Goal: Task Accomplishment & Management: Complete application form

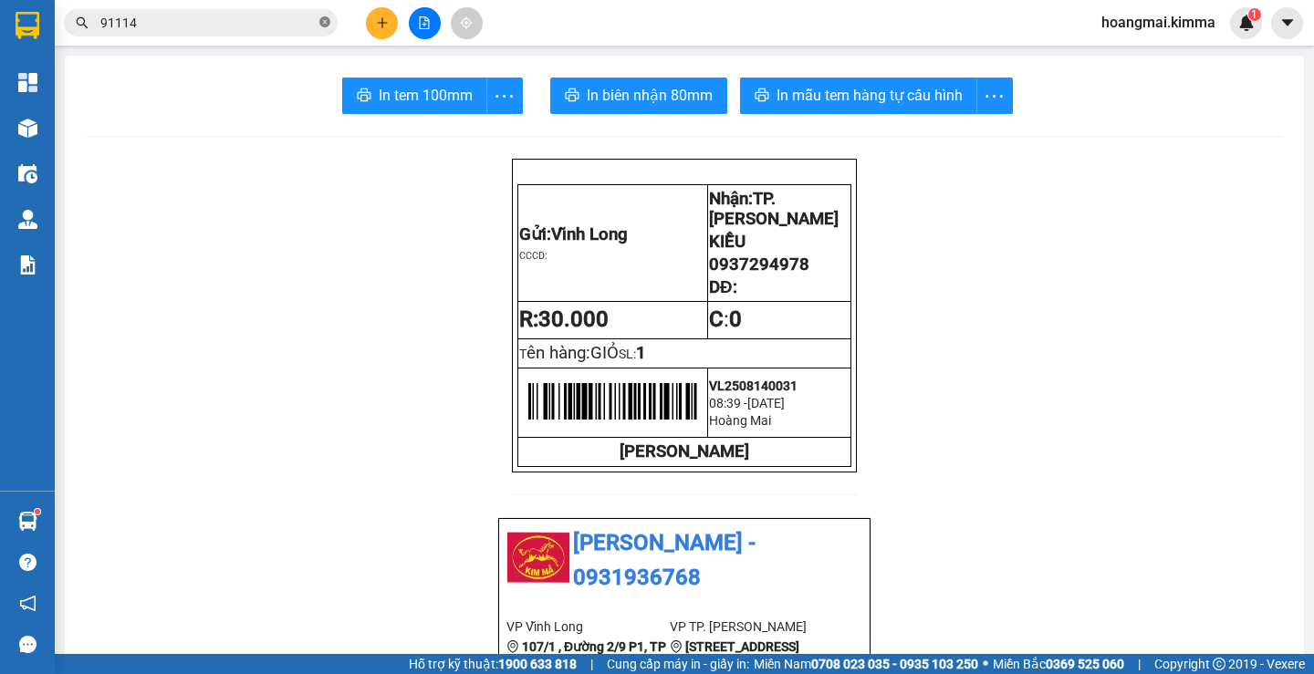
click at [324, 22] on icon "close-circle" at bounding box center [324, 21] width 11 height 11
click at [281, 23] on input "text" at bounding box center [207, 23] width 215 height 20
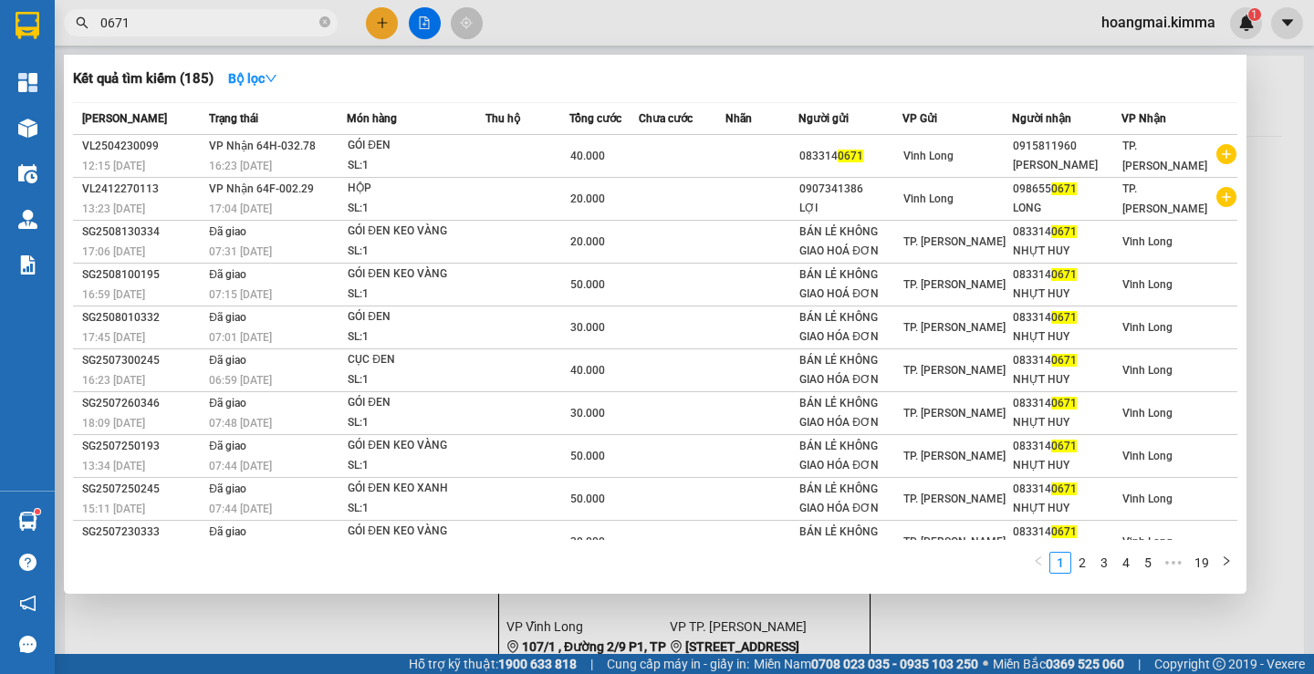
type input "0671"
click at [378, 19] on div at bounding box center [657, 337] width 1314 height 674
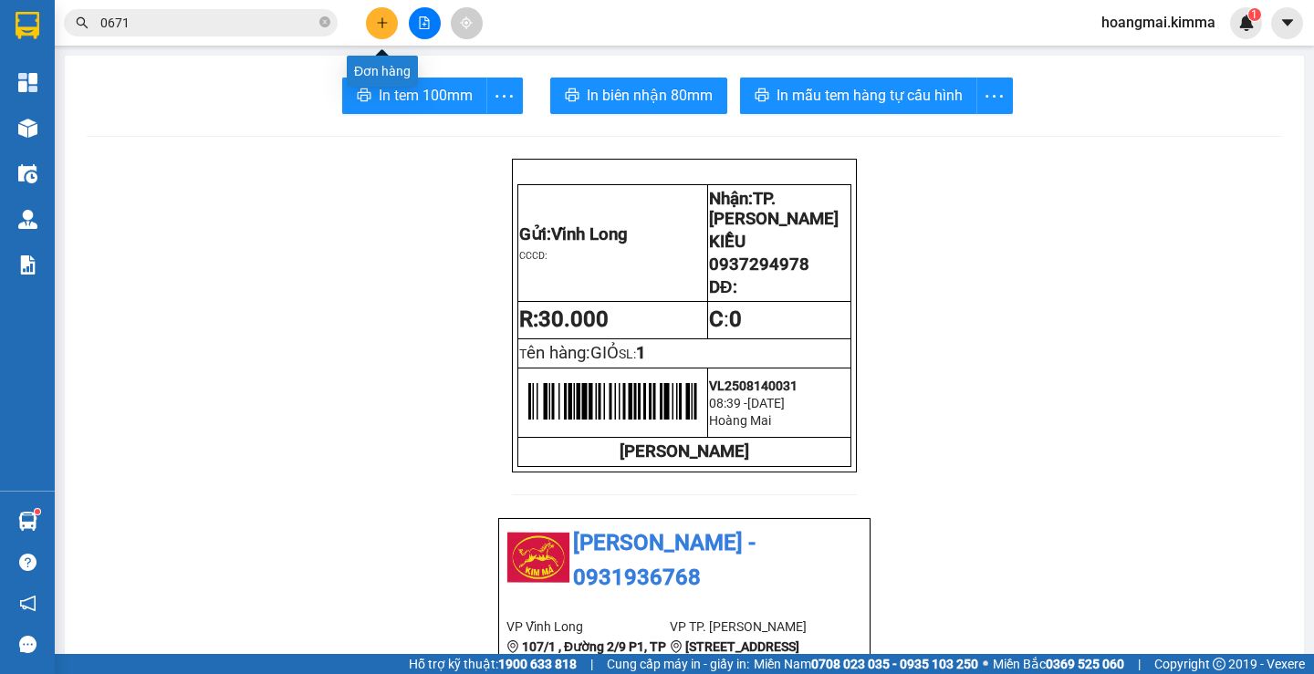
click at [370, 20] on button at bounding box center [382, 23] width 32 height 32
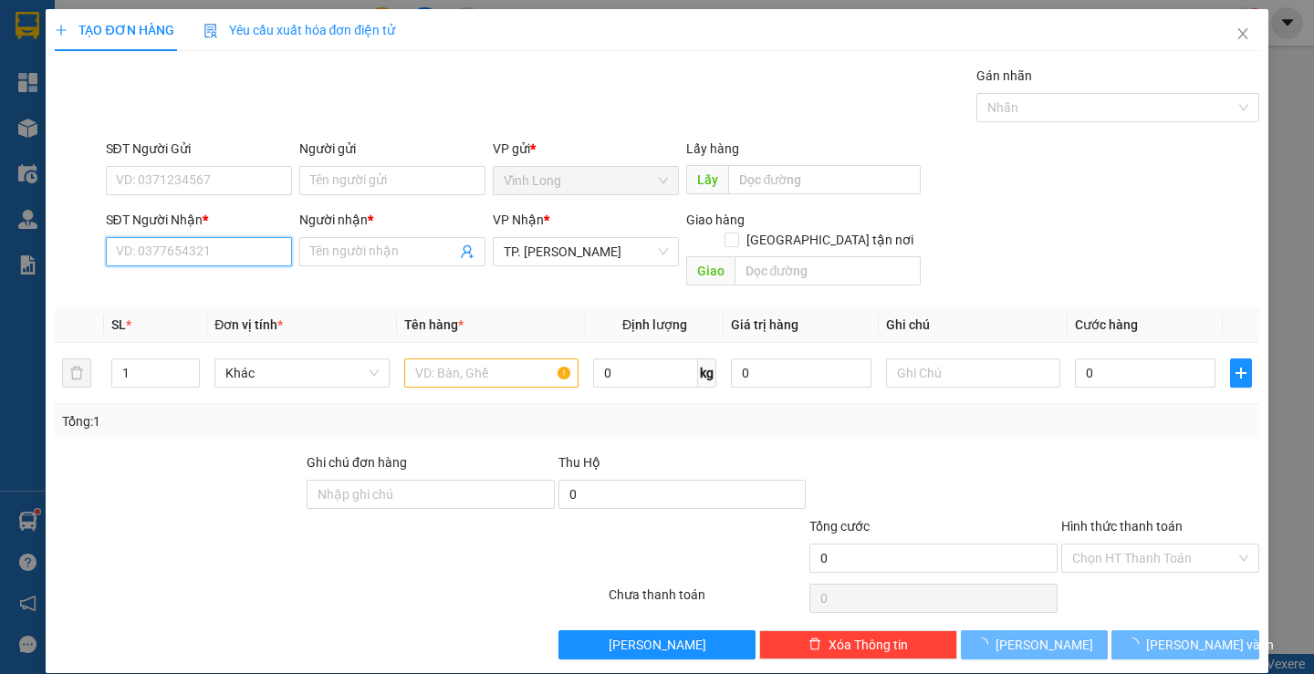
drag, startPoint x: 233, startPoint y: 258, endPoint x: 233, endPoint y: 243, distance: 15.5
click at [233, 252] on input "SĐT Người Nhận *" at bounding box center [199, 251] width 186 height 29
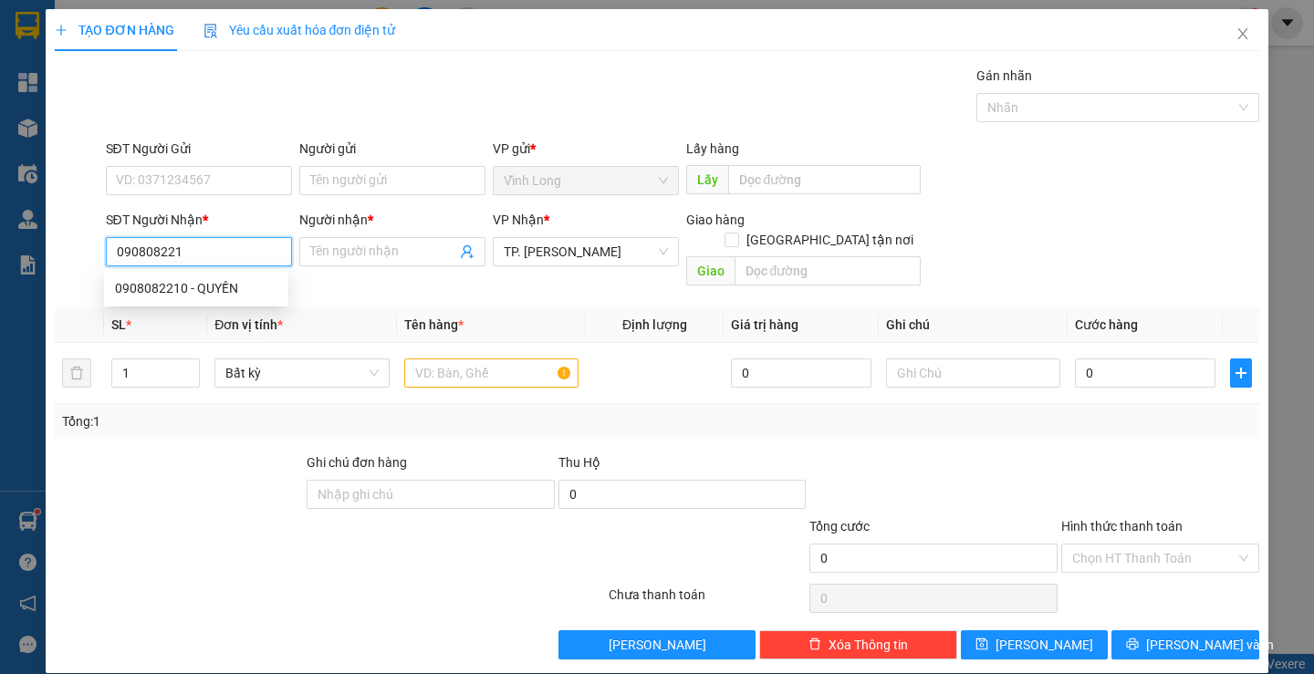
type input "0908082210"
click at [221, 296] on div "0908082210 - QUYỀN" at bounding box center [196, 288] width 162 height 20
type input "QUYỀN"
type input "0908082210"
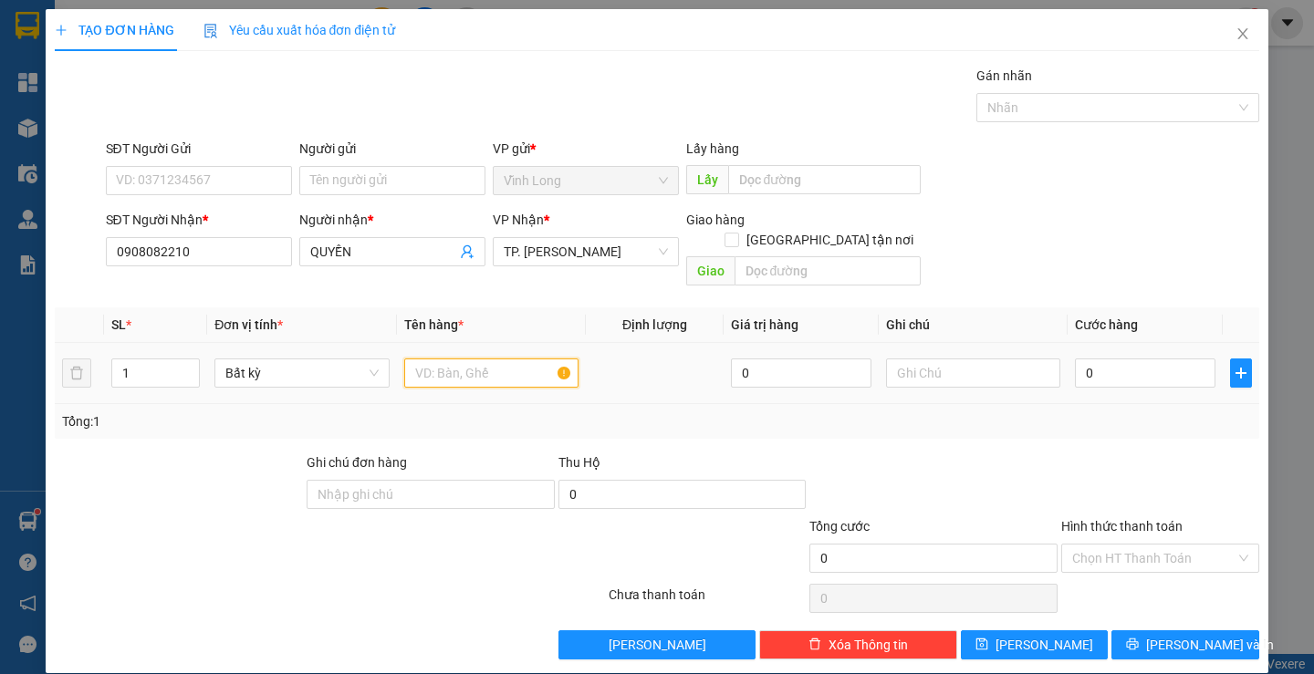
click at [496, 362] on input "text" at bounding box center [491, 373] width 174 height 29
type input "GÓI ĐEN"
click at [935, 359] on input "text" at bounding box center [973, 373] width 174 height 29
type input "H"
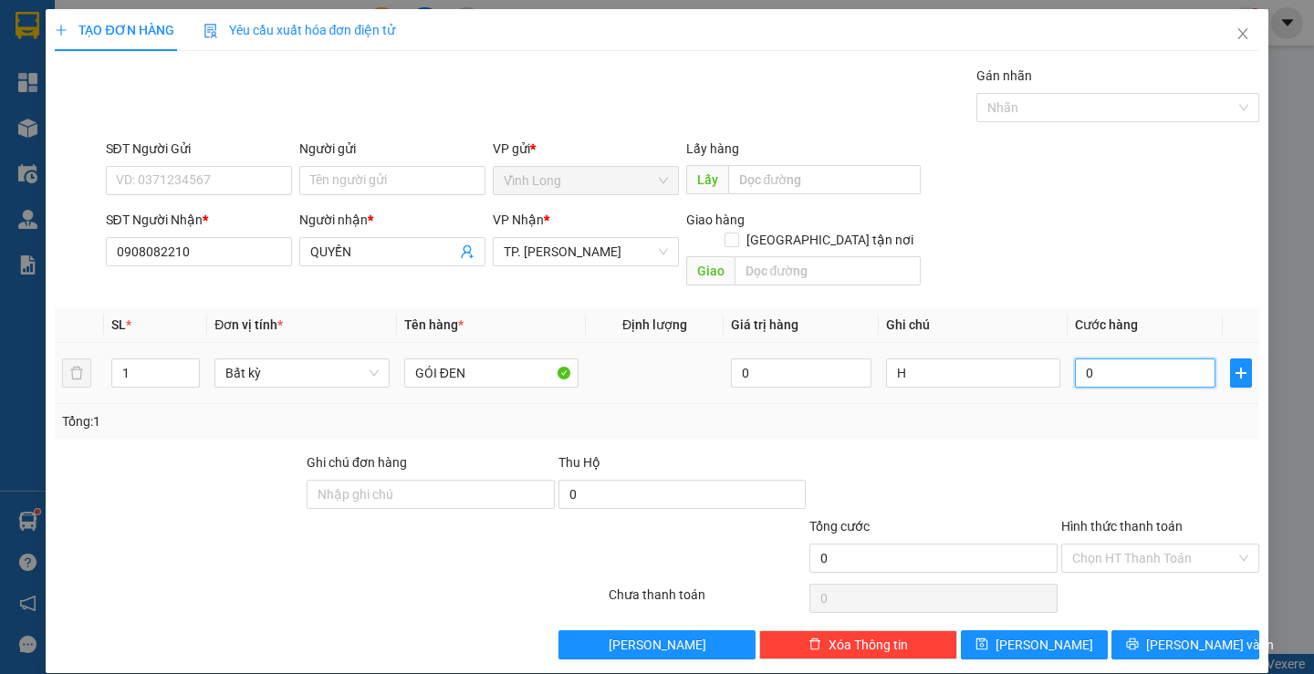
click at [1157, 359] on input "0" at bounding box center [1145, 373] width 141 height 29
type input "3"
type input "30"
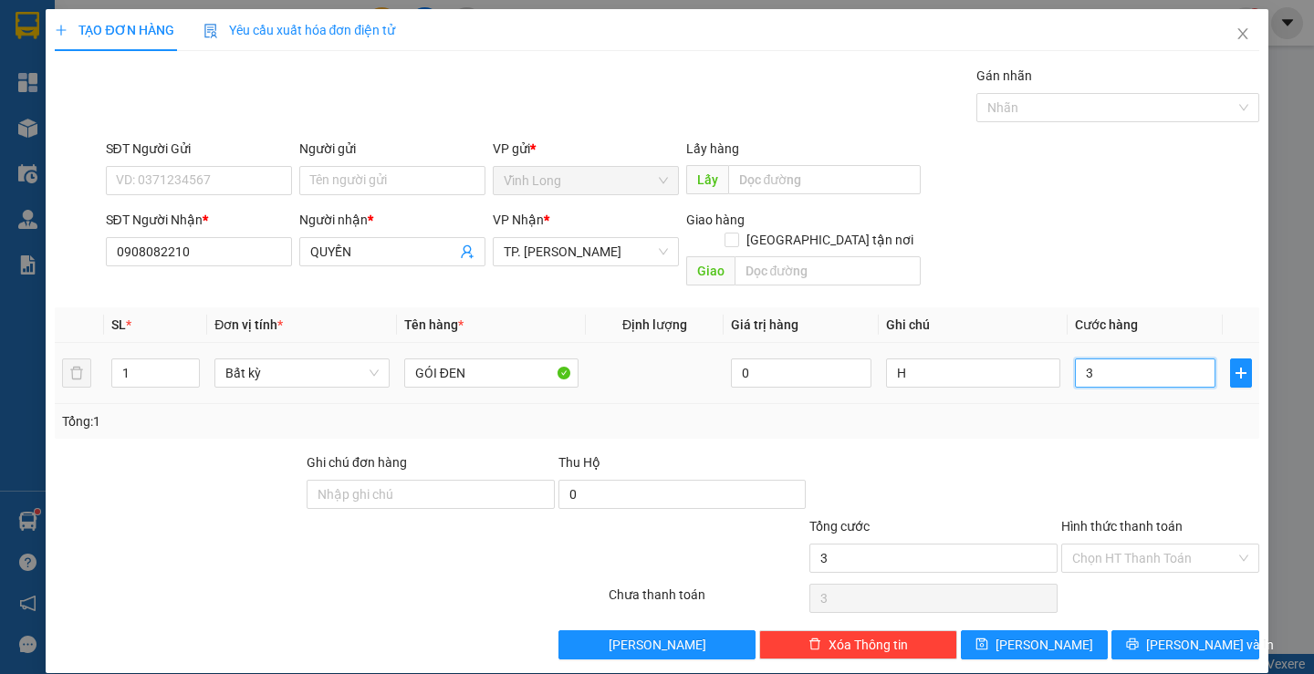
type input "30"
type input "30.000"
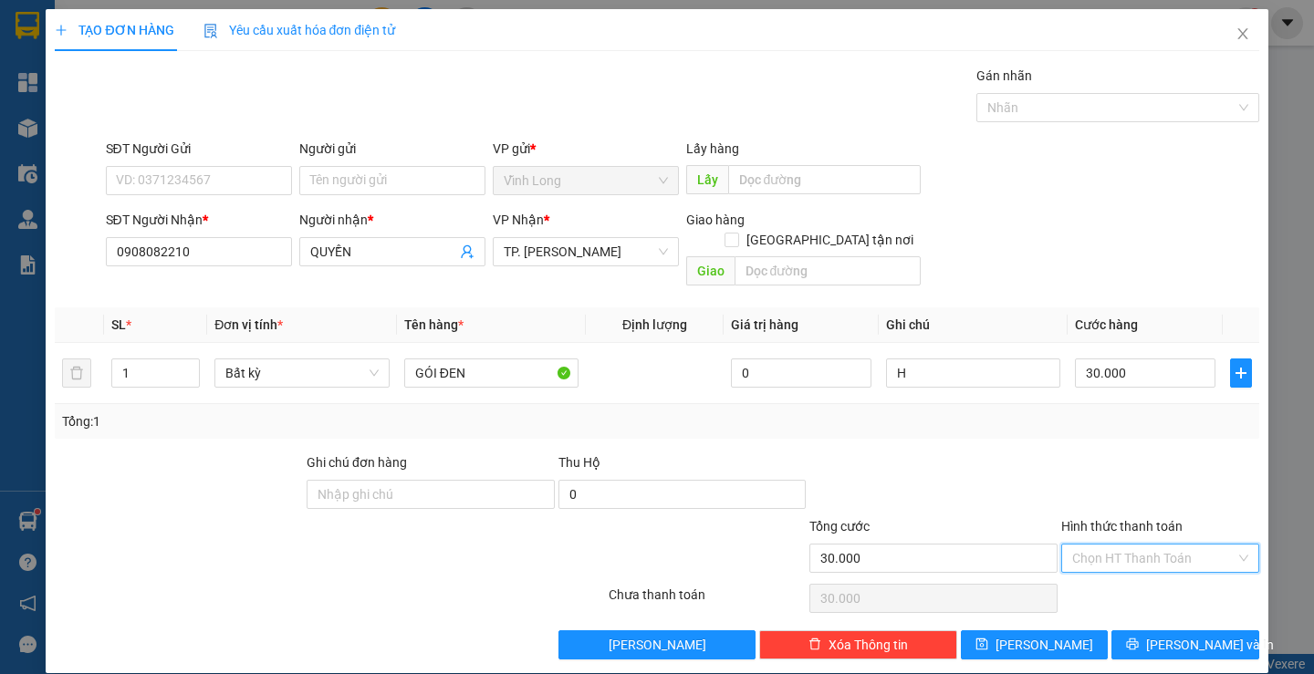
drag, startPoint x: 1101, startPoint y: 531, endPoint x: 1114, endPoint y: 570, distance: 41.3
click at [1100, 545] on input "Hình thức thanh toán" at bounding box center [1153, 558] width 163 height 27
click at [1115, 574] on div "Tại văn phòng" at bounding box center [1148, 575] width 173 height 20
type input "0"
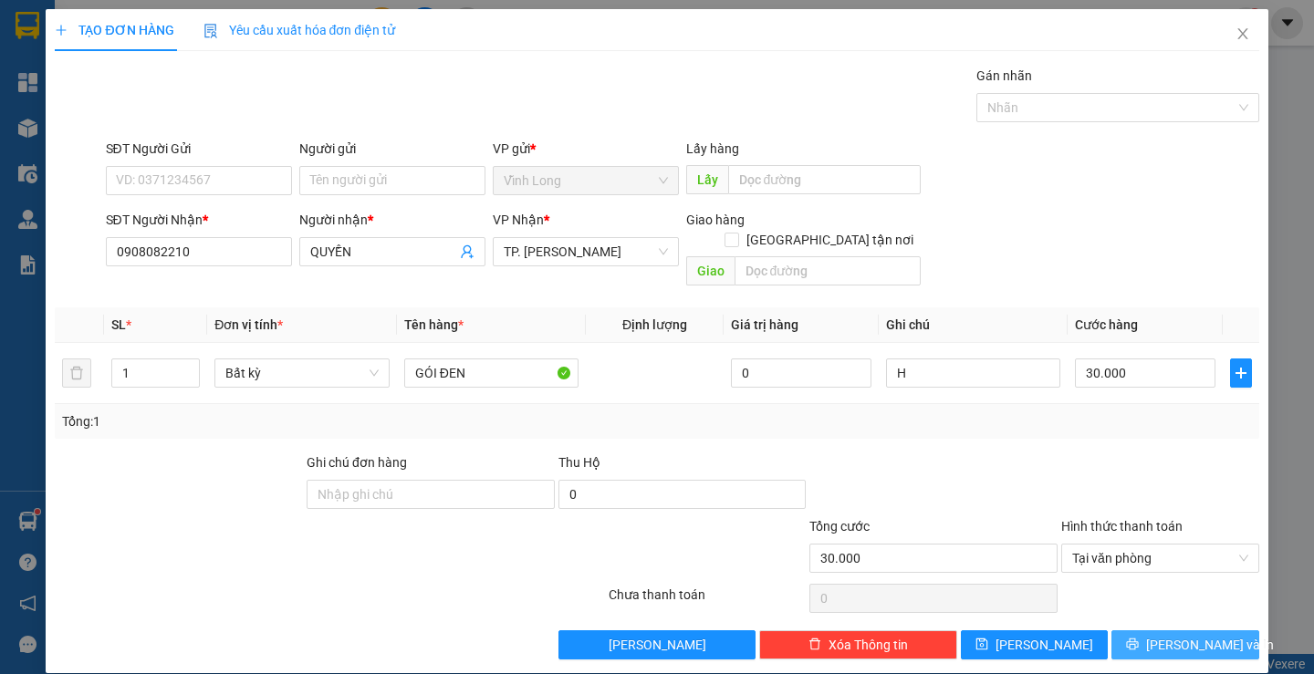
click at [1151, 630] on button "[PERSON_NAME] và In" at bounding box center [1184, 644] width 147 height 29
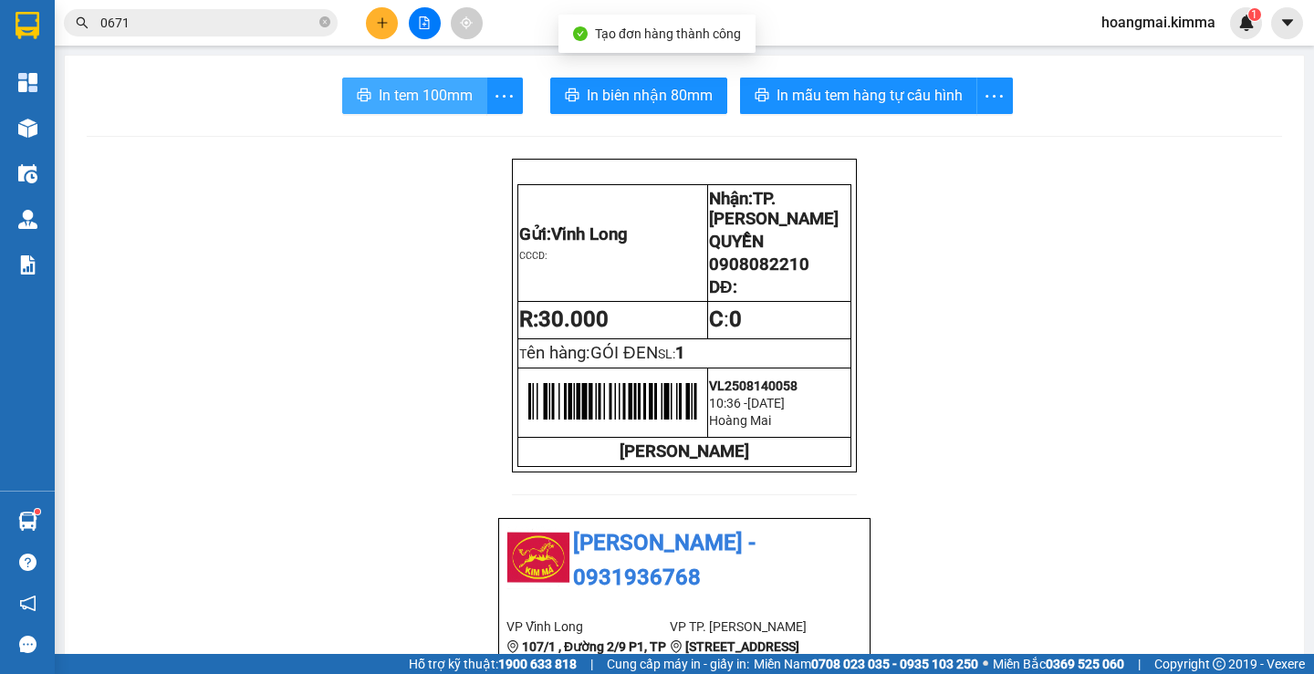
click at [398, 97] on span "In tem 100mm" at bounding box center [426, 95] width 94 height 23
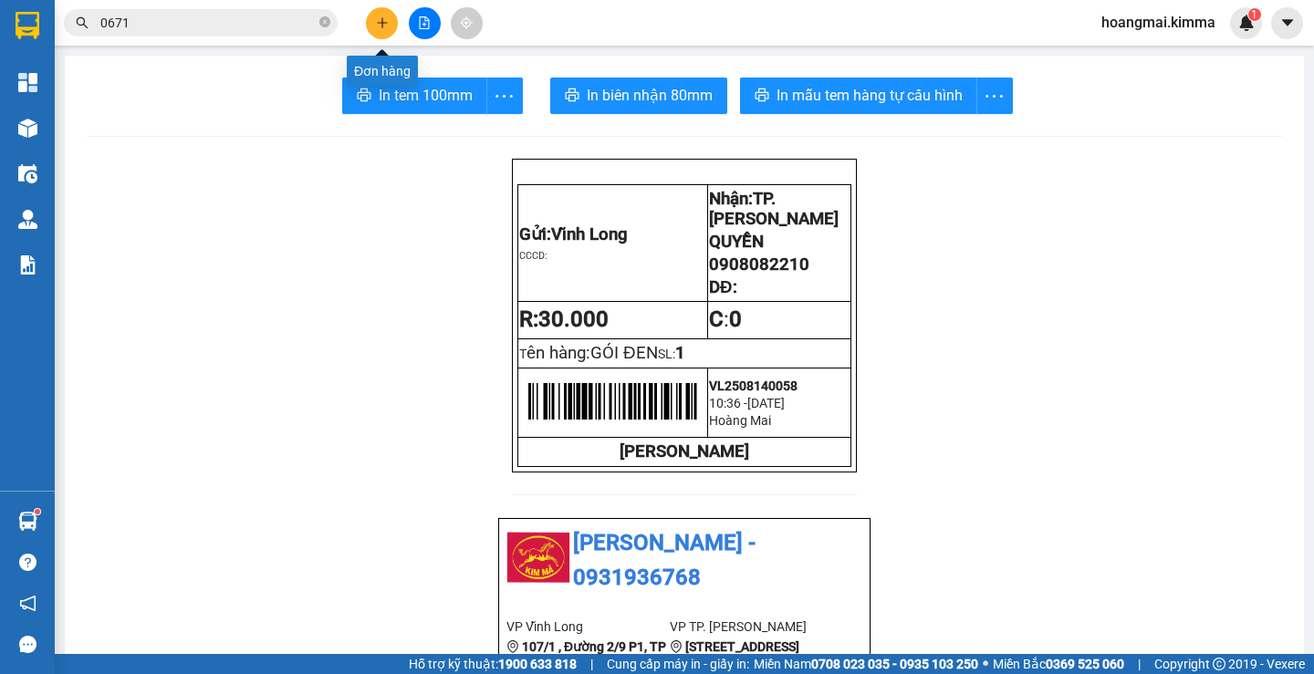
click at [374, 26] on button at bounding box center [382, 23] width 32 height 32
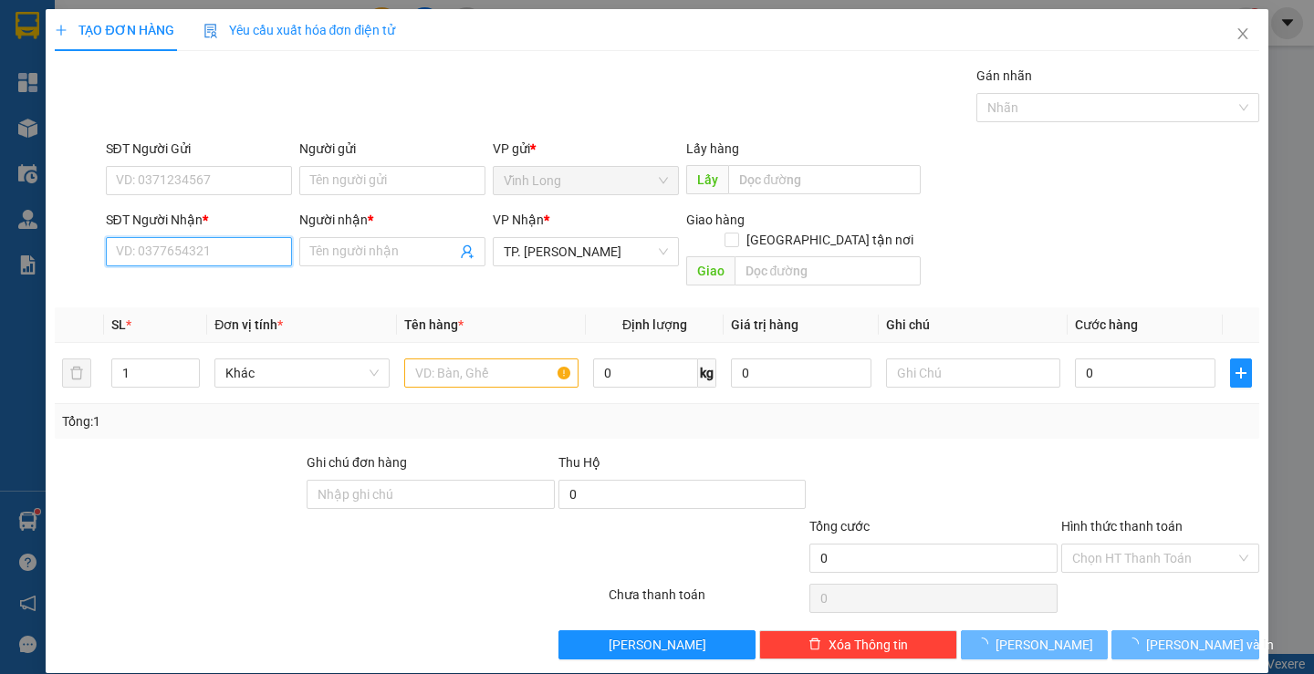
click at [181, 255] on input "SĐT Người Nhận *" at bounding box center [199, 251] width 186 height 29
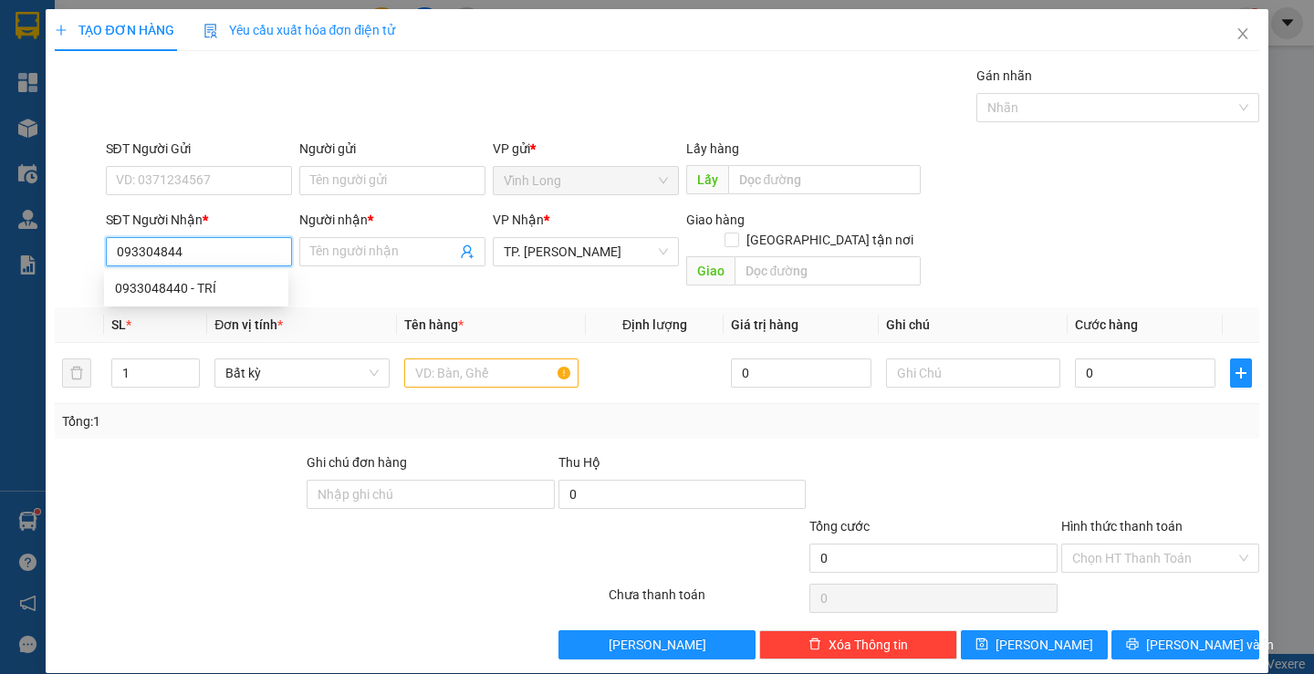
type input "0933048440"
click at [194, 290] on div "0933048440 - TRÍ" at bounding box center [196, 288] width 162 height 20
type input "TRÍ"
type input "0933048440"
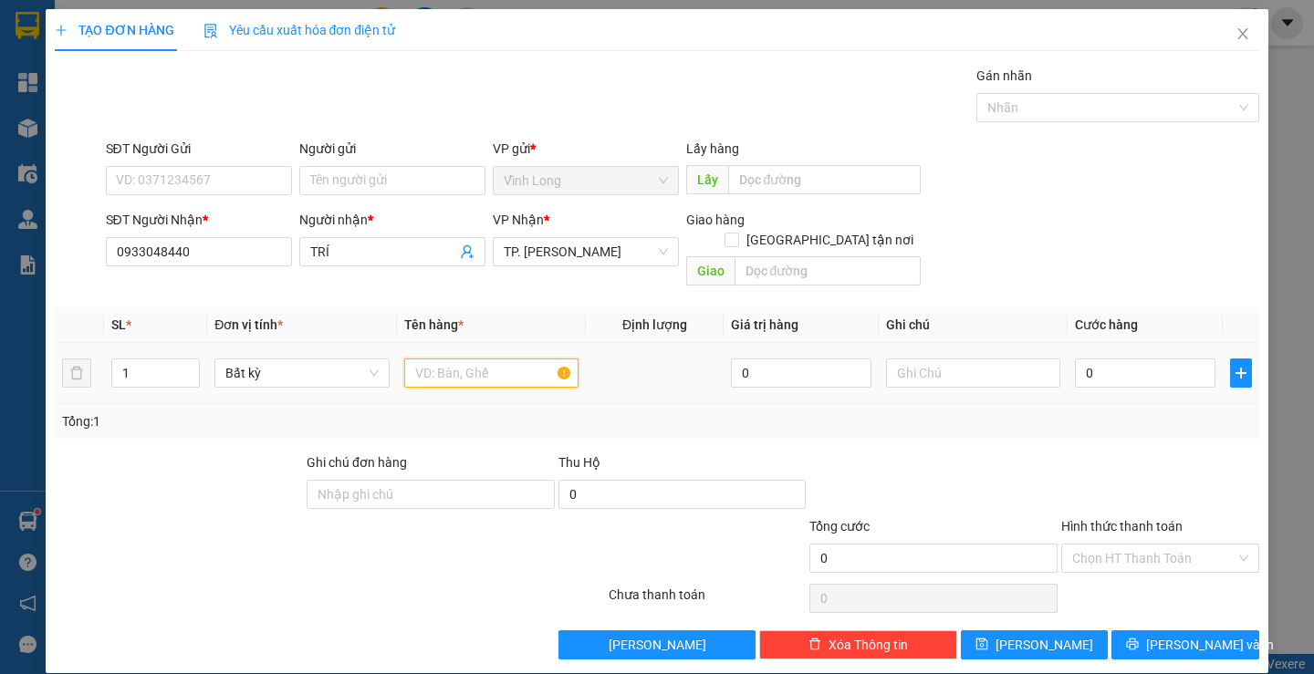
click at [497, 359] on input "text" at bounding box center [491, 373] width 174 height 29
type input "HỘP"
click at [900, 360] on input "text" at bounding box center [973, 373] width 174 height 29
type input "H"
click at [1089, 361] on input "0" at bounding box center [1145, 373] width 141 height 29
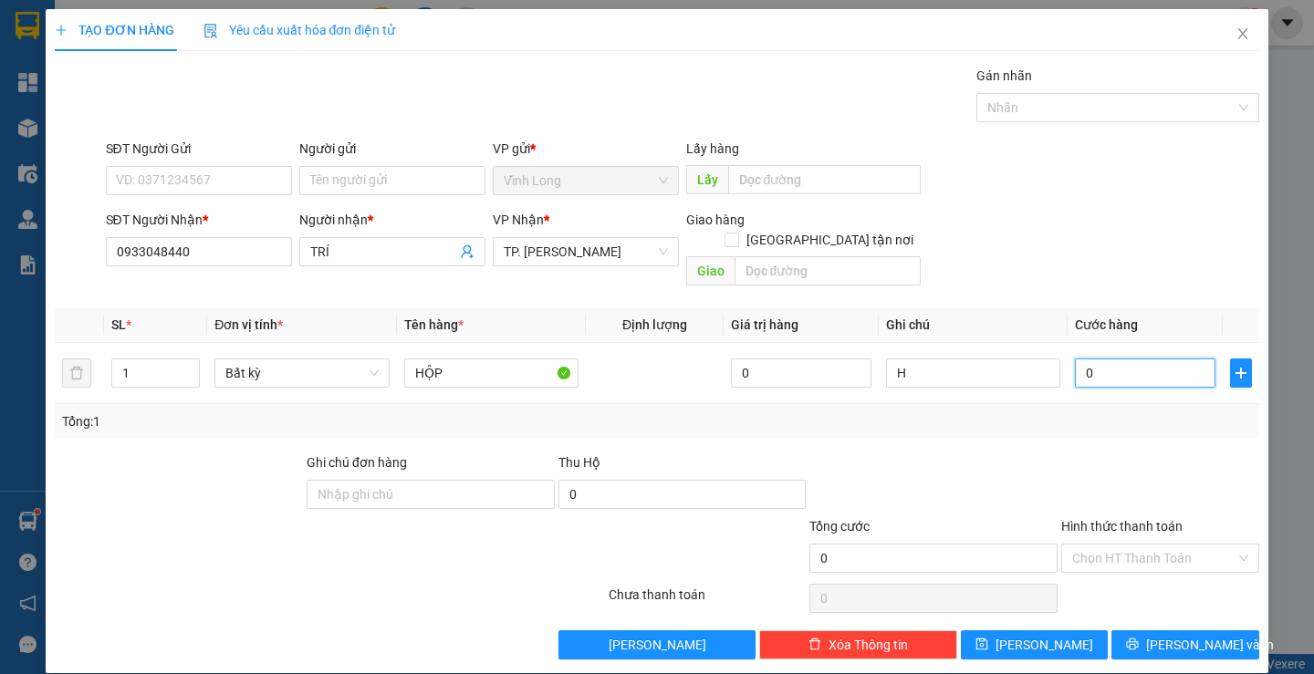
type input "2"
type input "20"
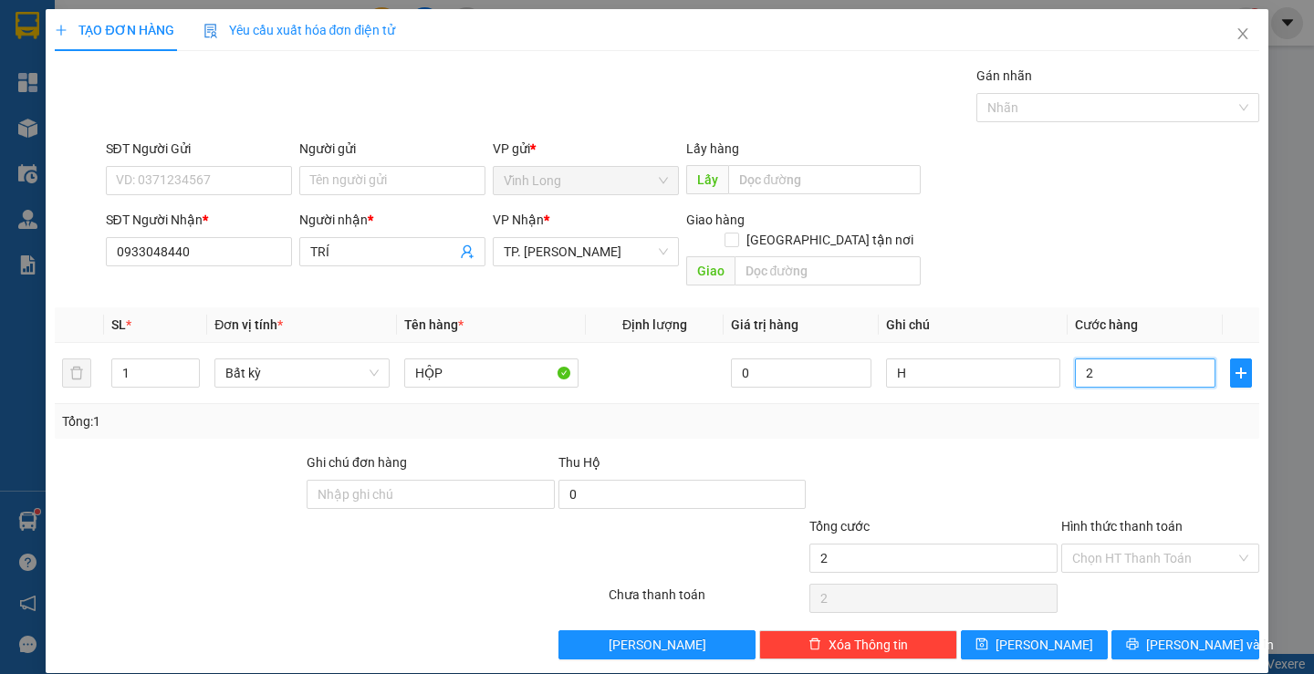
type input "20"
type input "20.000"
click at [1117, 545] on input "Hình thức thanh toán" at bounding box center [1153, 558] width 163 height 27
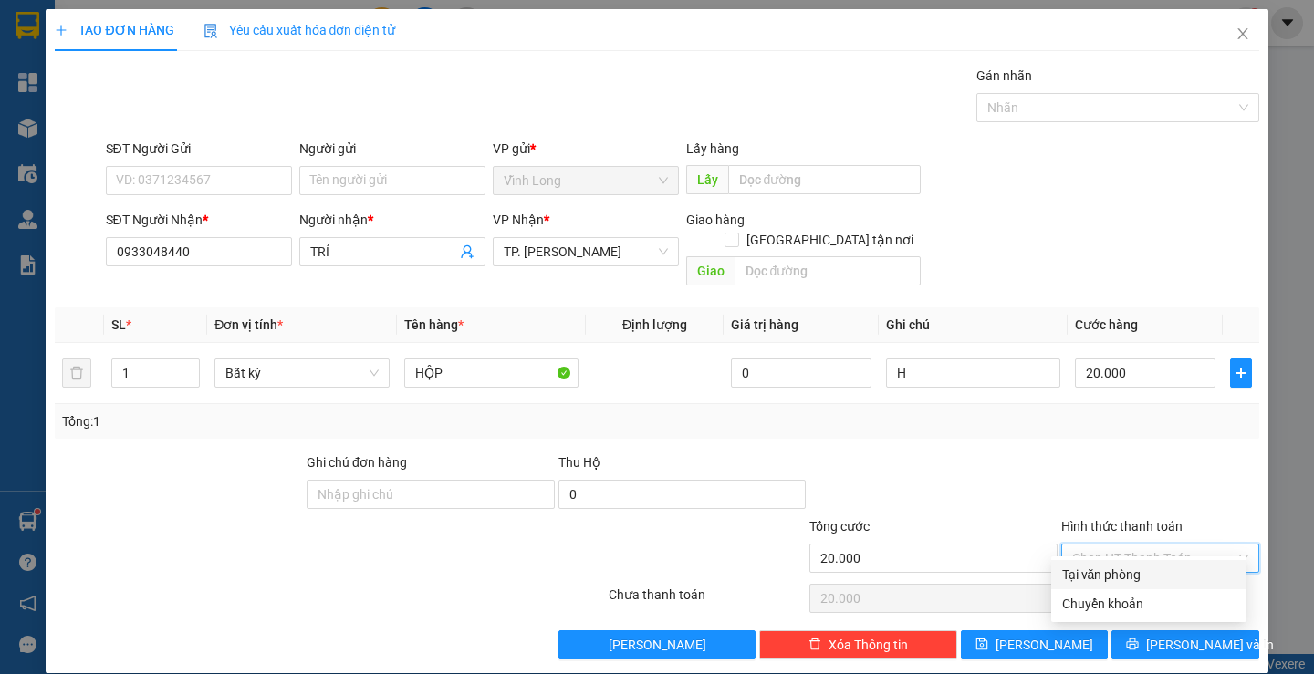
click at [1150, 573] on div "Tại văn phòng" at bounding box center [1148, 575] width 173 height 20
type input "0"
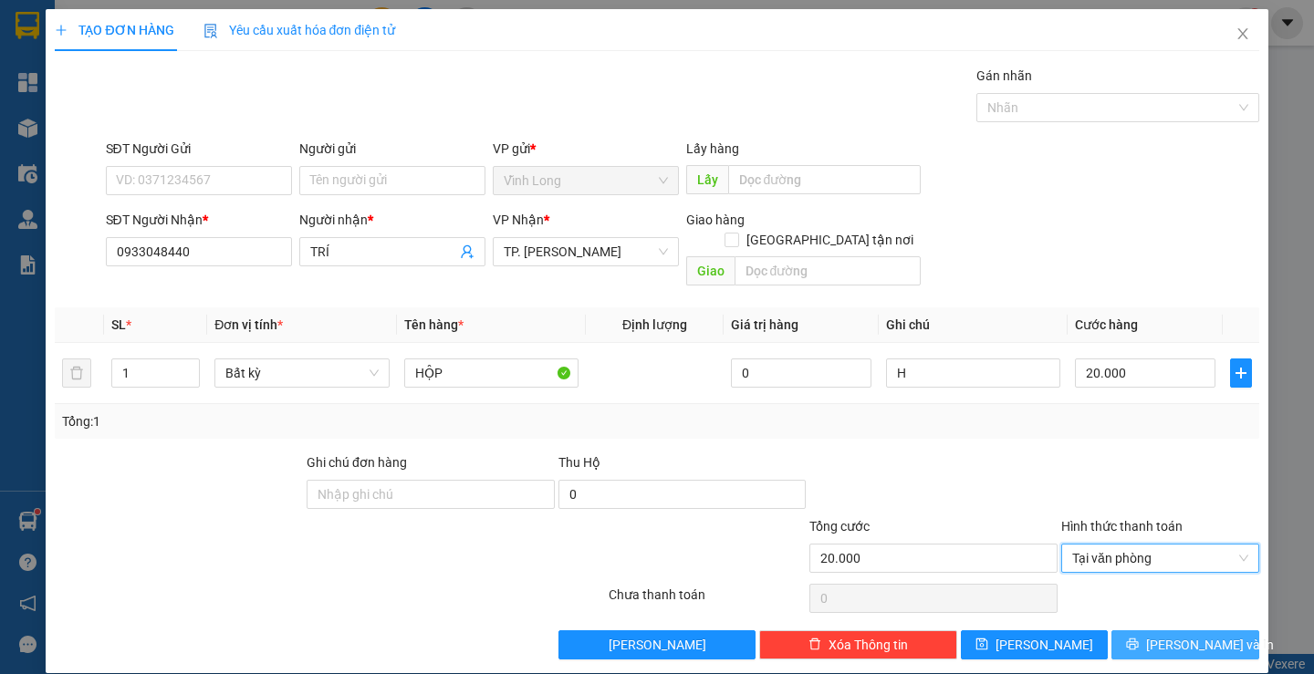
click at [1139, 638] on icon "printer" at bounding box center [1132, 644] width 13 height 13
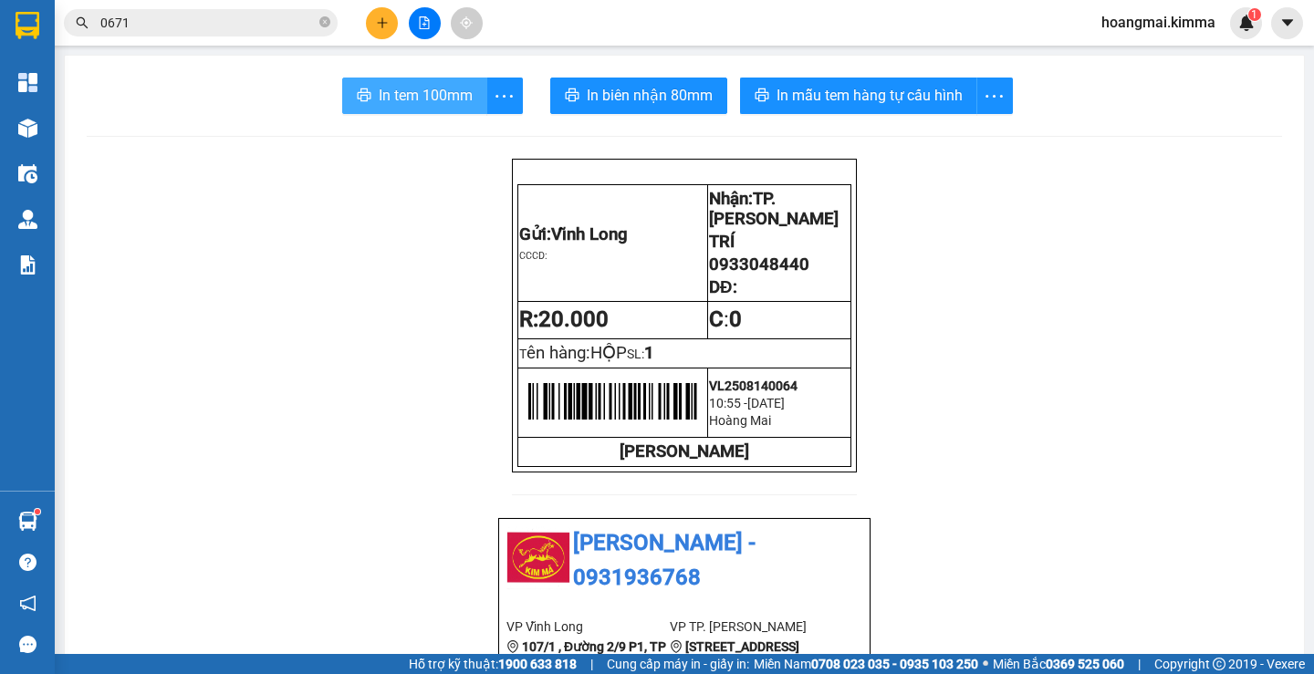
click at [439, 105] on span "In tem 100mm" at bounding box center [426, 95] width 94 height 23
